Goal: Information Seeking & Learning: Learn about a topic

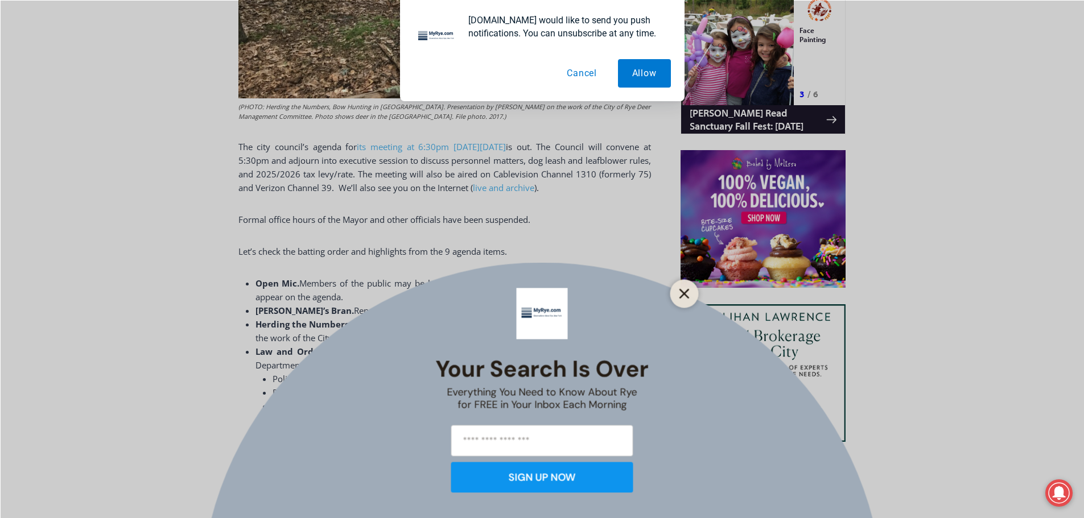
click at [681, 299] on button "Close" at bounding box center [685, 294] width 16 height 16
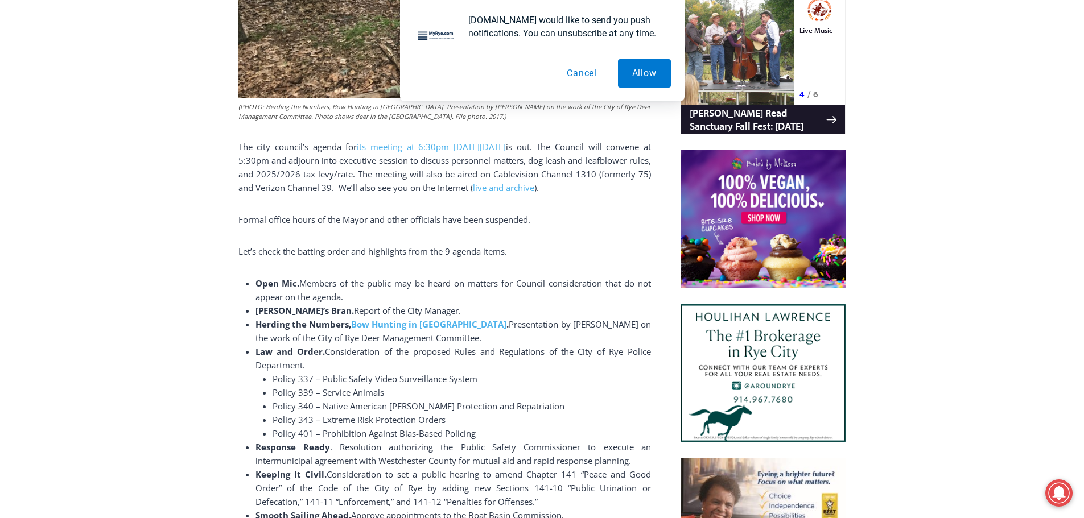
click at [584, 75] on button "Cancel" at bounding box center [582, 73] width 59 height 28
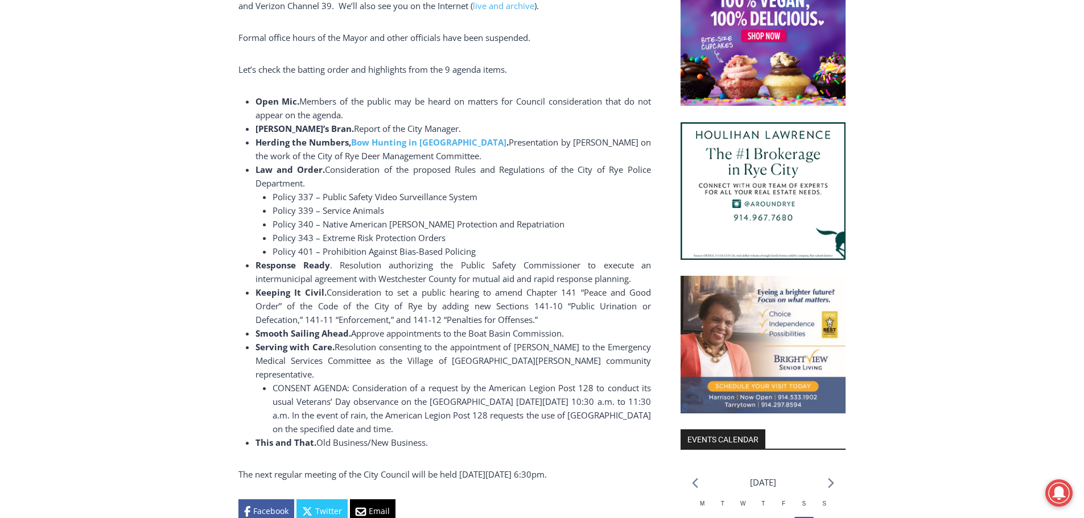
scroll to position [957, 0]
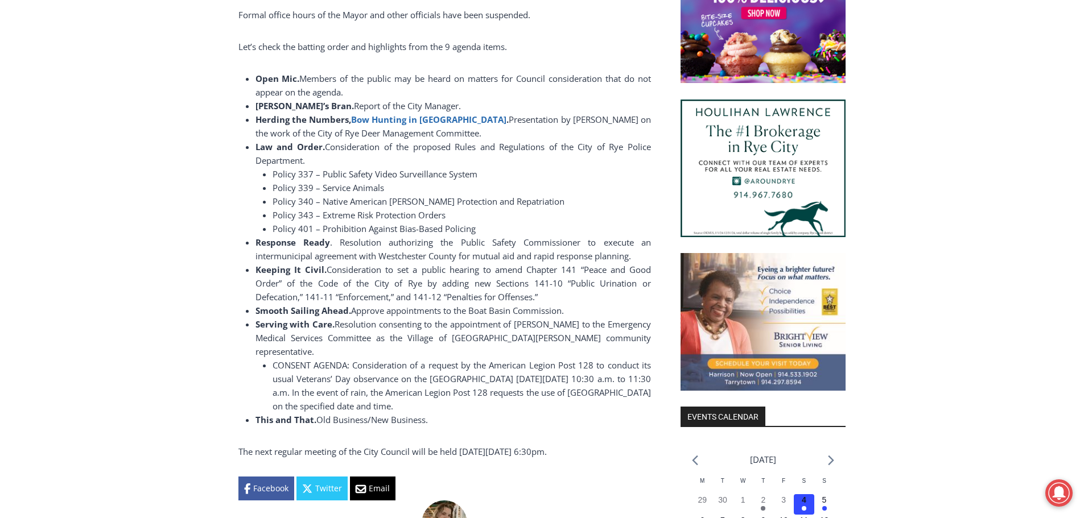
click at [392, 117] on b "Bow Hunting in Rye" at bounding box center [429, 119] width 156 height 11
click at [474, 143] on span "Consideration of the proposed Rules and Regulations of the City of Rye Police D…" at bounding box center [454, 153] width 396 height 25
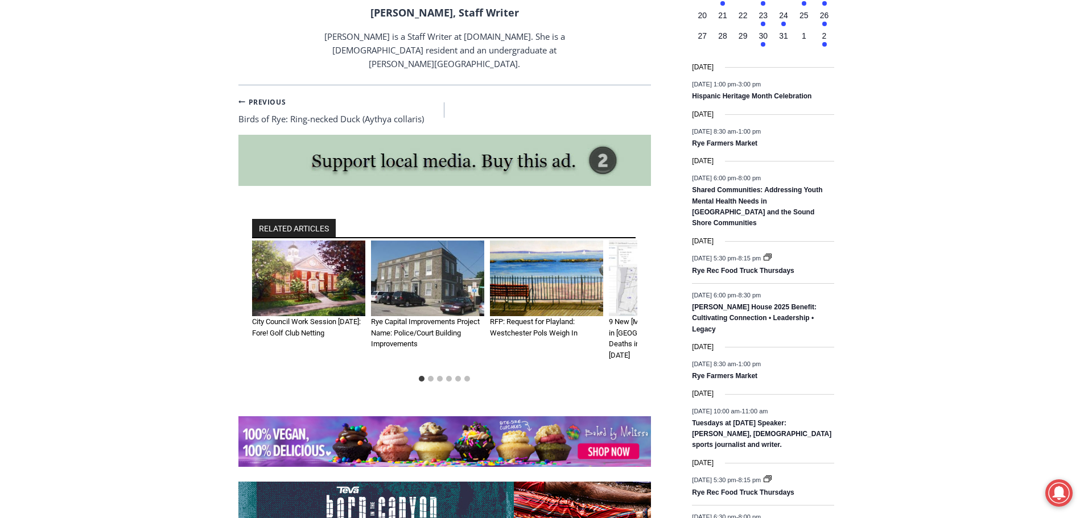
scroll to position [1957, 0]
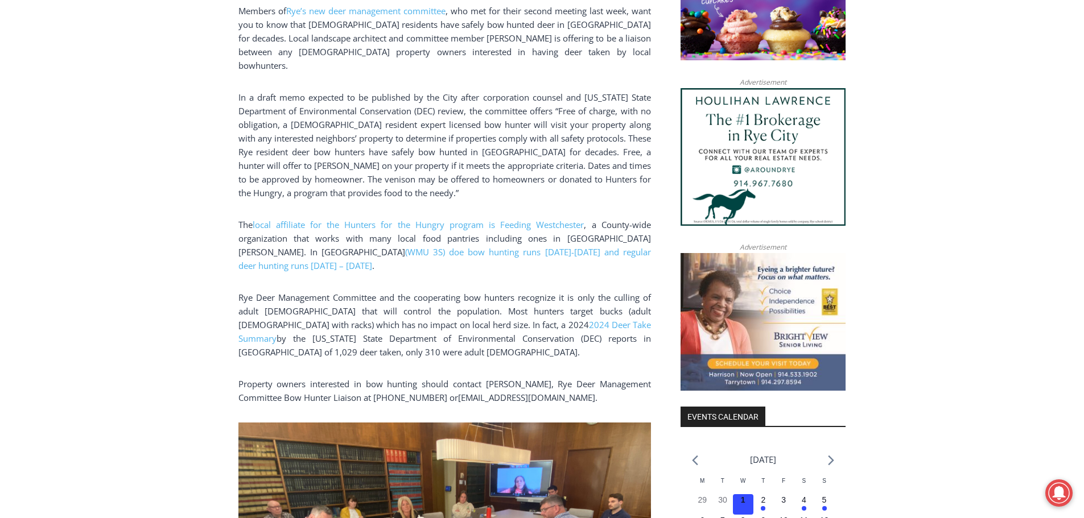
scroll to position [1016, 0]
